Goal: Navigation & Orientation: Find specific page/section

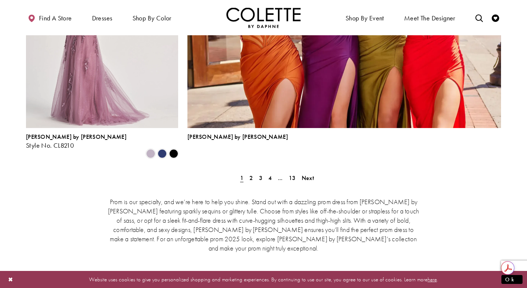
scroll to position [1710, 0]
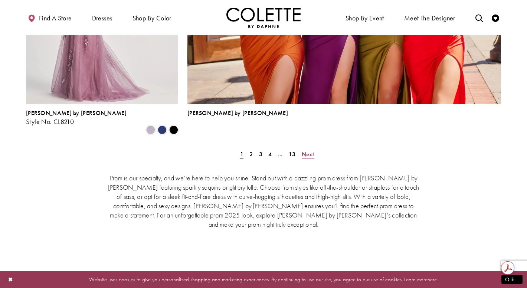
click at [311, 150] on span "Next" at bounding box center [308, 154] width 12 height 8
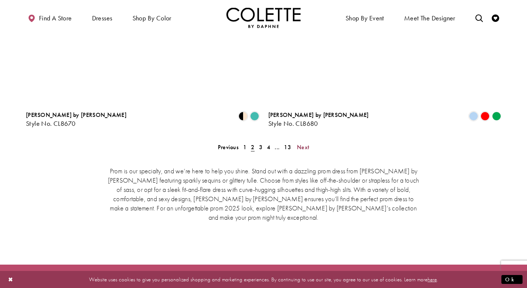
scroll to position [1553, 0]
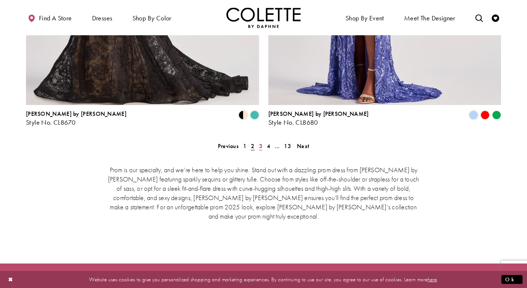
click at [260, 142] on span "3" at bounding box center [260, 146] width 3 height 8
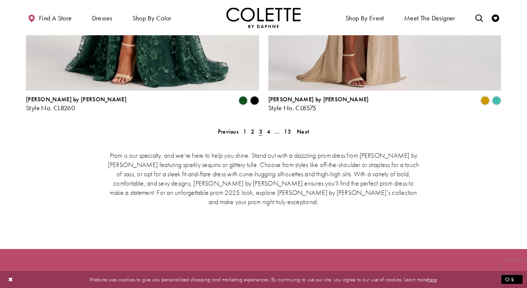
scroll to position [1570, 0]
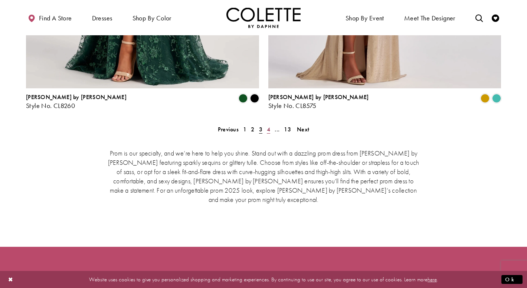
click at [269, 125] on span "4" at bounding box center [268, 129] width 3 height 8
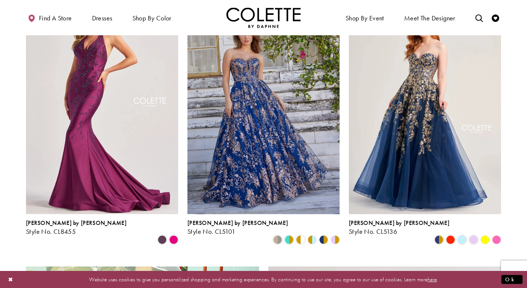
scroll to position [1090, 0]
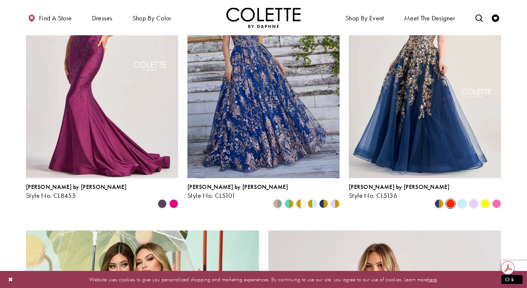
click at [452, 199] on span "Product List" at bounding box center [450, 203] width 9 height 9
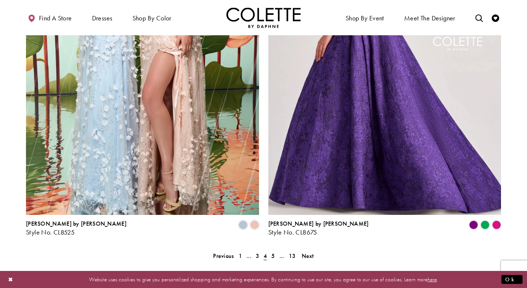
scroll to position [1444, 0]
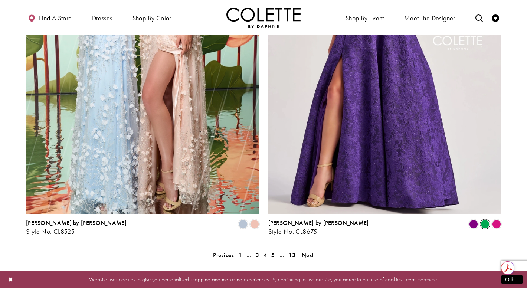
click at [483, 220] on span "Product List" at bounding box center [484, 224] width 9 height 9
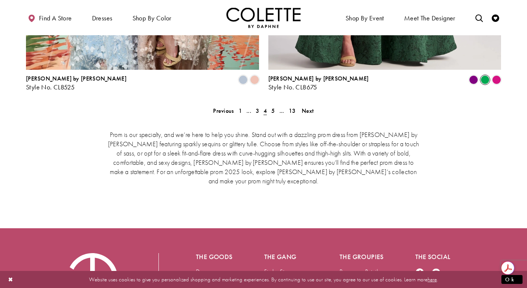
scroll to position [1593, 0]
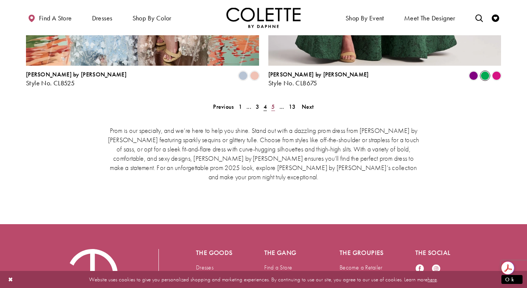
click at [272, 103] on span "5" at bounding box center [272, 107] width 3 height 8
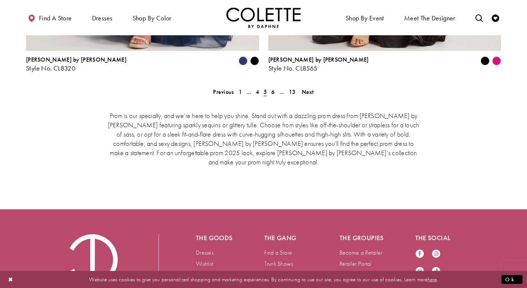
scroll to position [1617, 0]
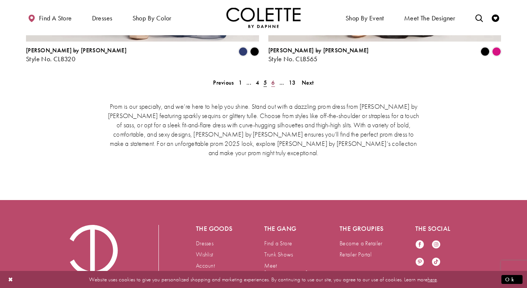
click at [272, 79] on span "6" at bounding box center [272, 83] width 3 height 8
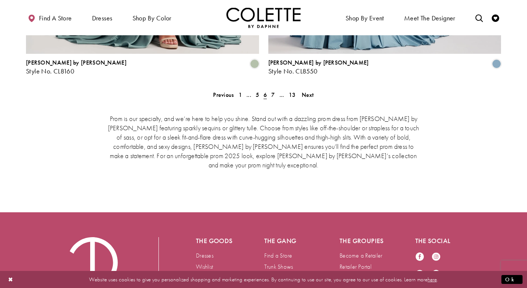
scroll to position [1607, 0]
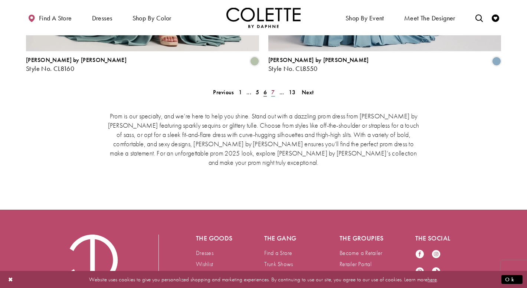
click at [272, 88] on span "7" at bounding box center [272, 92] width 3 height 8
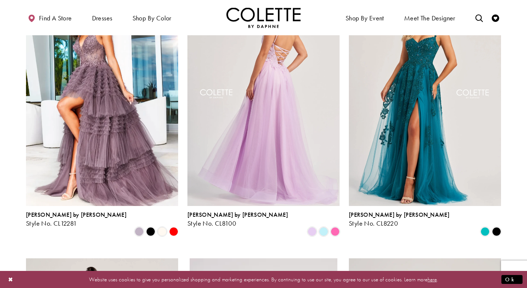
scroll to position [242, 0]
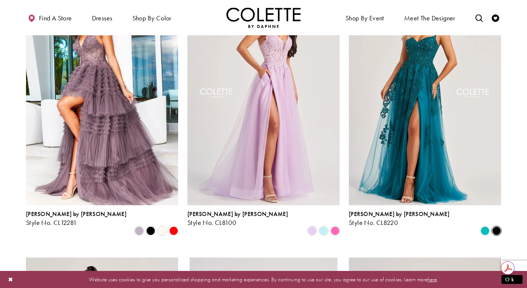
click at [498, 226] on span "Product List" at bounding box center [496, 230] width 9 height 9
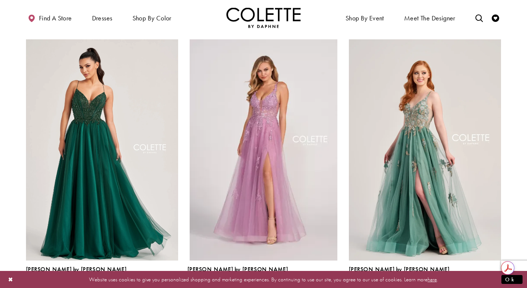
scroll to position [485, 0]
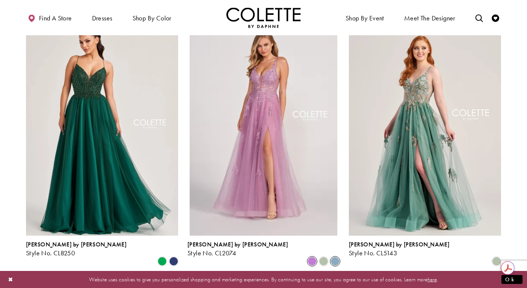
click at [336, 257] on span "Product List" at bounding box center [335, 261] width 9 height 9
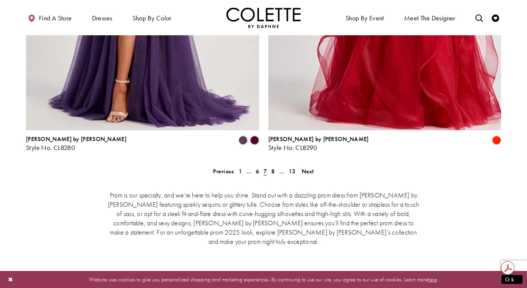
scroll to position [1523, 0]
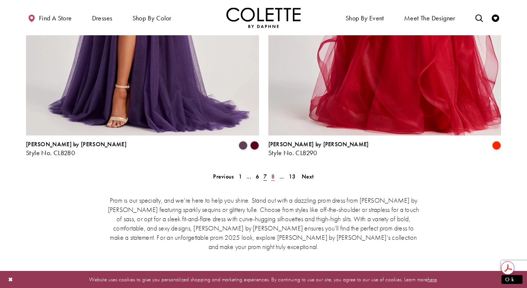
click at [275, 171] on link "8" at bounding box center [273, 176] width 8 height 11
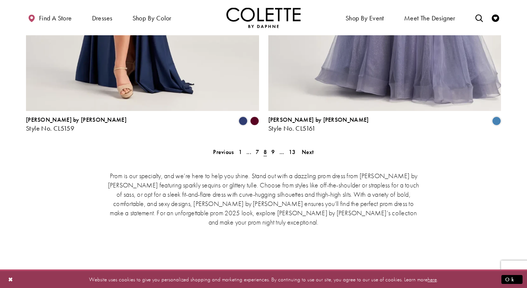
scroll to position [1571, 0]
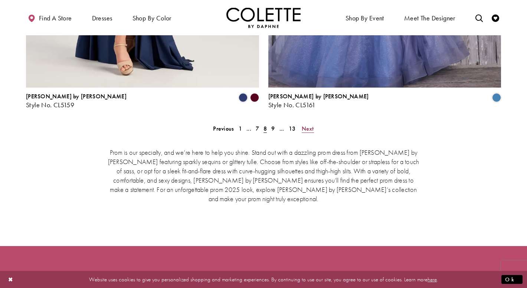
click at [303, 125] on span "Next" at bounding box center [308, 129] width 12 height 8
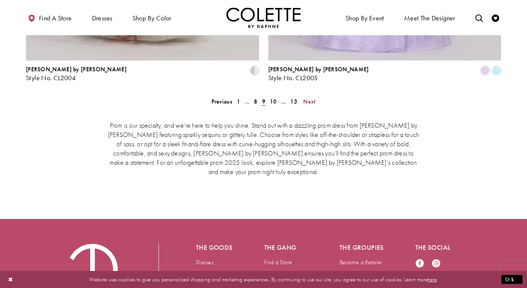
scroll to position [1599, 0]
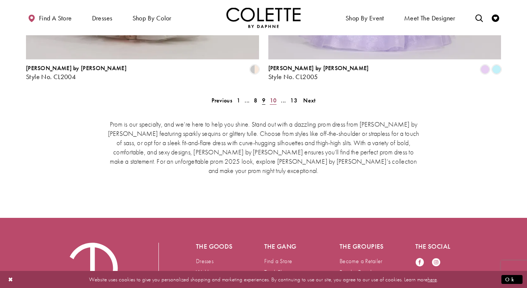
click at [273, 96] on span "10" at bounding box center [273, 100] width 7 height 8
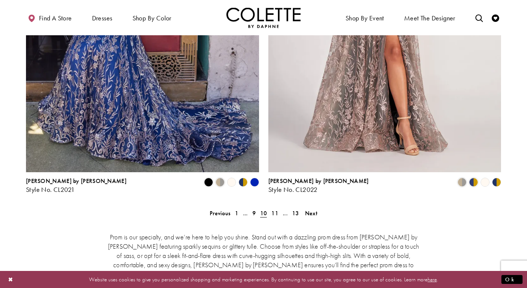
scroll to position [1536, 0]
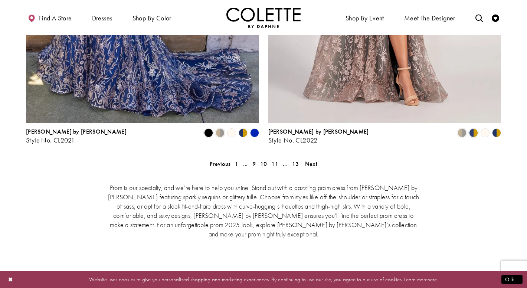
click at [275, 167] on div "Prom is our specialty, and we’re here to help you shine. Stand out with a dazzl…" at bounding box center [263, 210] width 475 height 86
click at [275, 160] on span "11" at bounding box center [274, 164] width 7 height 8
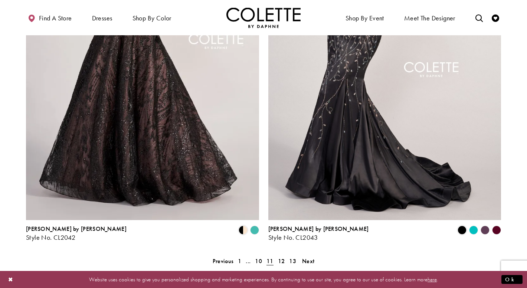
scroll to position [1441, 0]
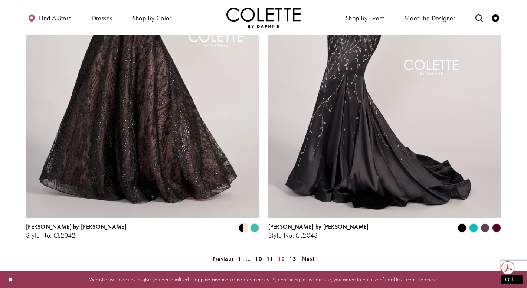
click at [282, 255] on span "12" at bounding box center [281, 259] width 7 height 8
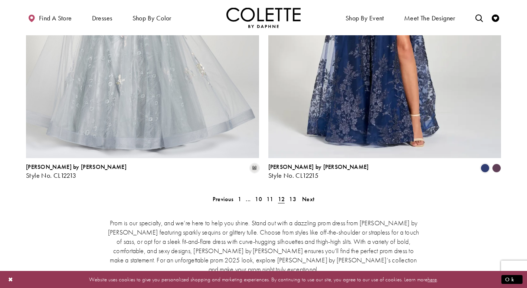
scroll to position [1501, 0]
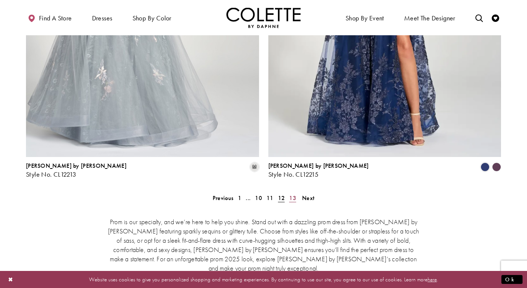
click at [293, 194] on span "13" at bounding box center [292, 198] width 7 height 8
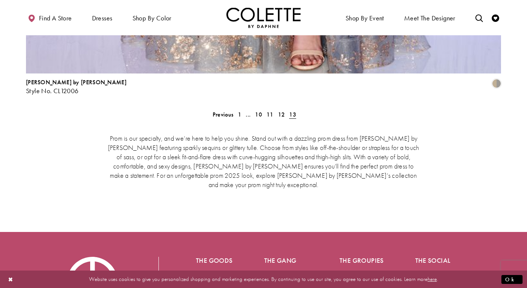
scroll to position [1707, 0]
